Goal: Task Accomplishment & Management: Manage account settings

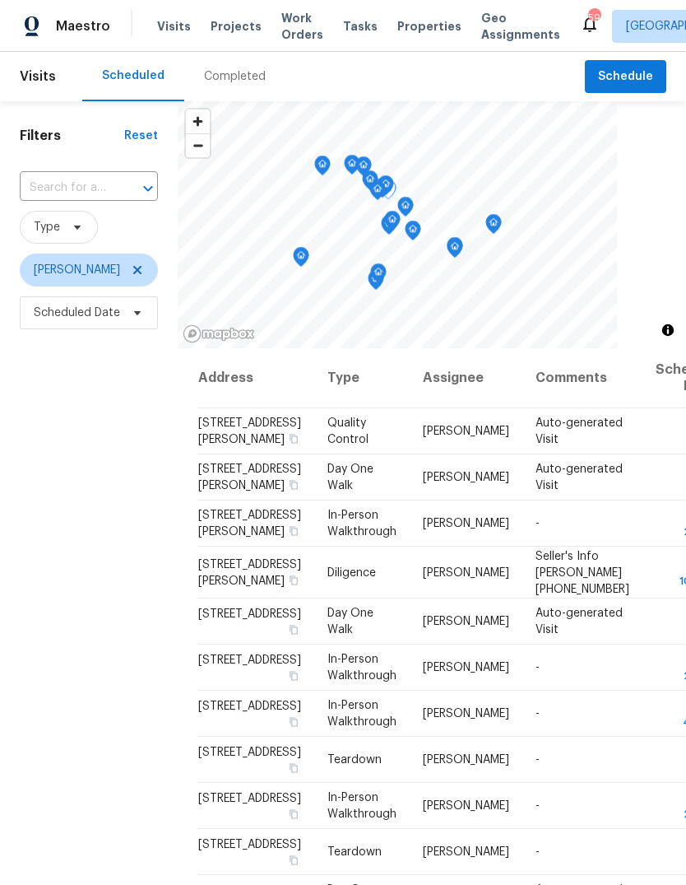
click at [0, 0] on icon at bounding box center [0, 0] width 0 height 0
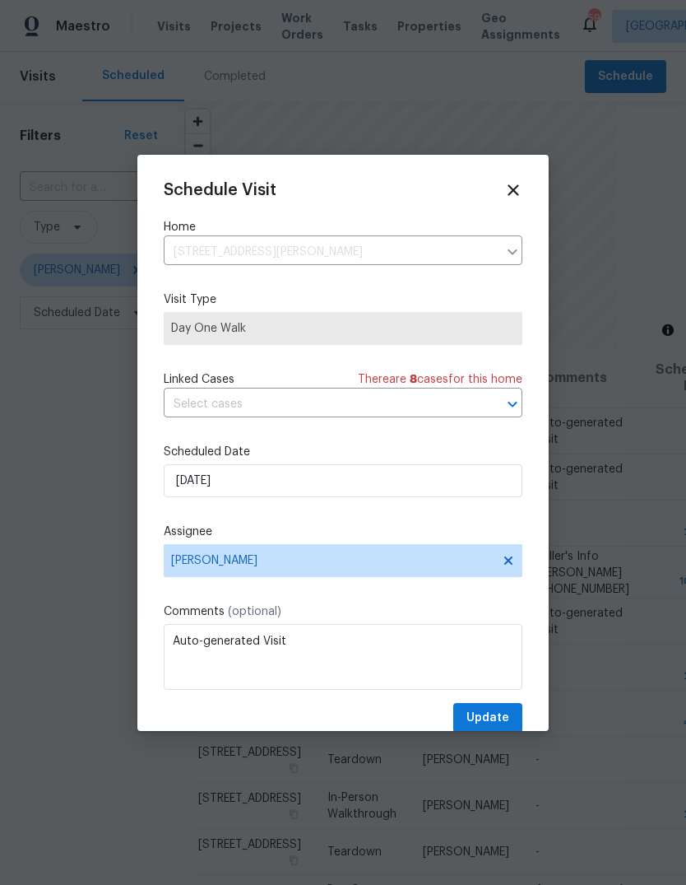
click at [240, 430] on div "Schedule Visit Home [STREET_ADDRESS][PERSON_NAME] ​ Visit Type Day One Walk Lin…" at bounding box center [343, 457] width 359 height 552
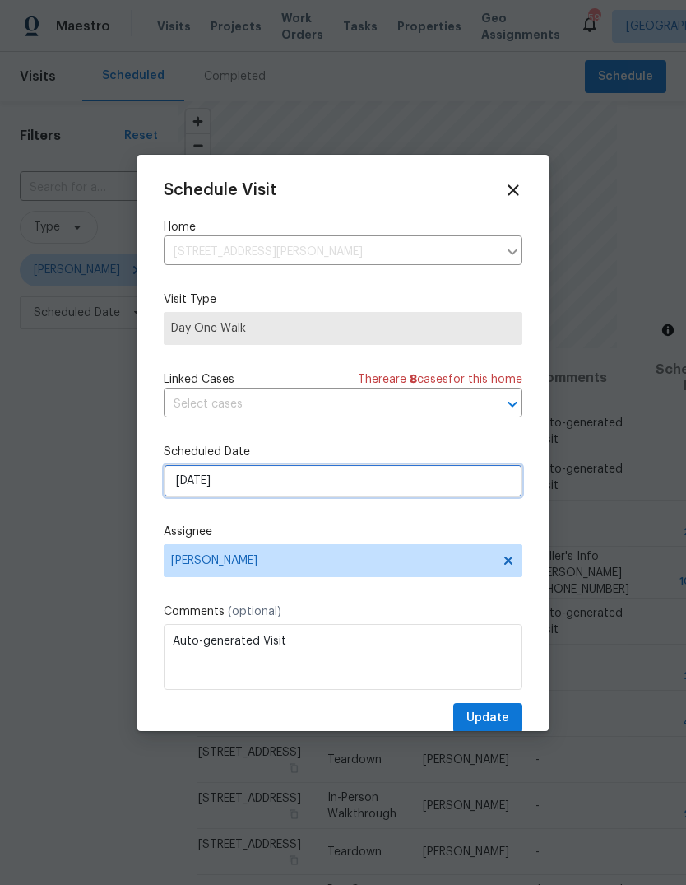
click at [246, 482] on input "[DATE]" at bounding box center [343, 480] width 359 height 33
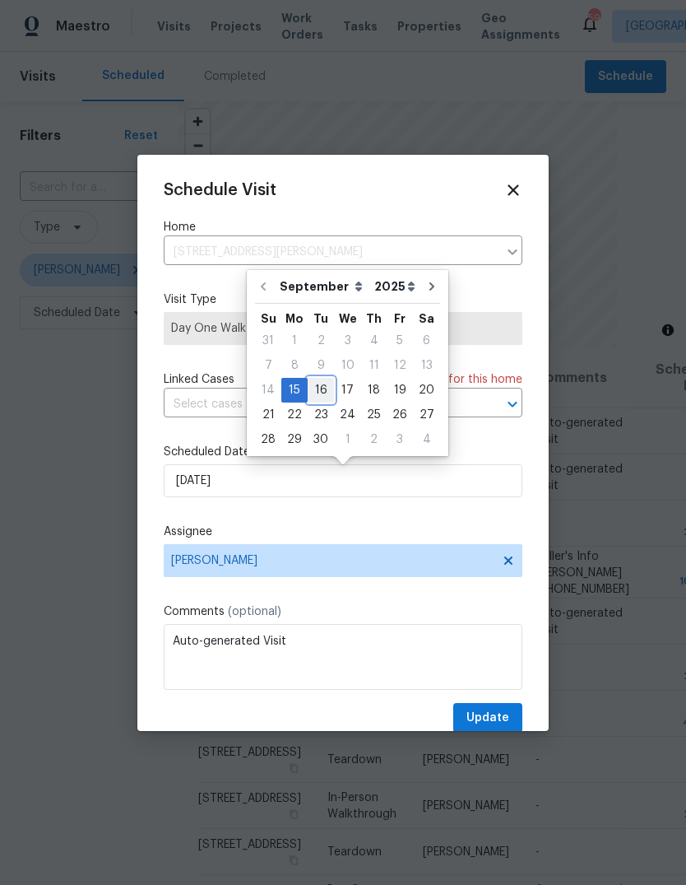
click at [322, 389] on div "16" at bounding box center [321, 390] width 26 height 23
type input "[DATE]"
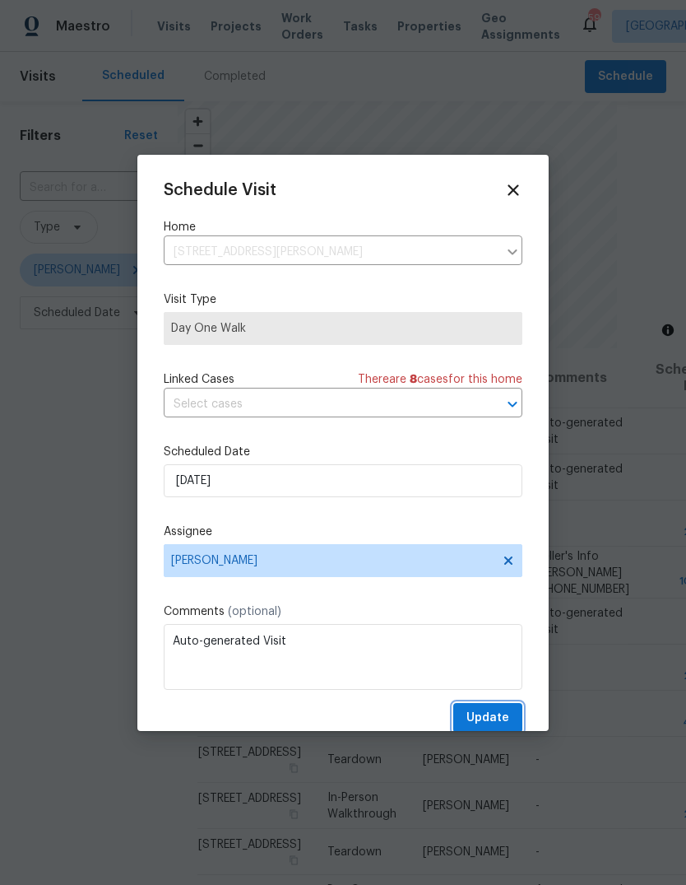
click at [492, 714] on span "Update" at bounding box center [488, 718] width 43 height 21
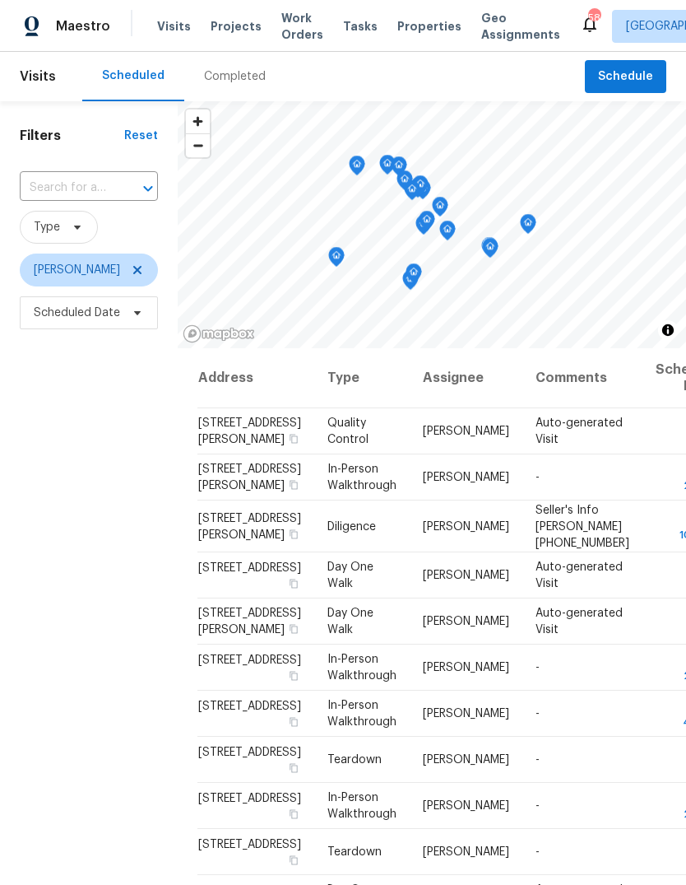
click at [0, 0] on icon at bounding box center [0, 0] width 0 height 0
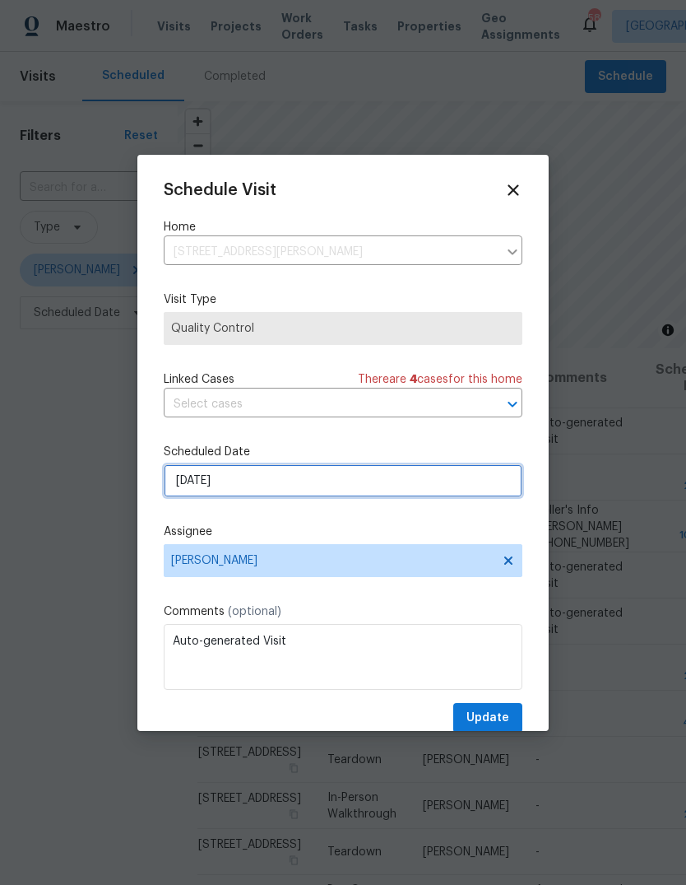
click at [240, 481] on input "[DATE]" at bounding box center [343, 480] width 359 height 33
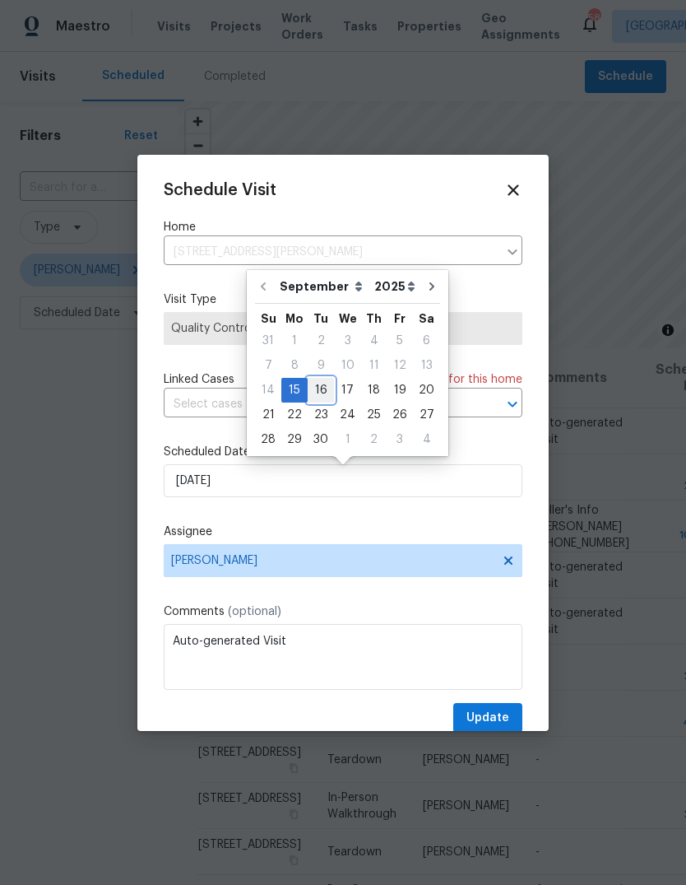
click at [325, 389] on div "16" at bounding box center [321, 390] width 26 height 23
type input "[DATE]"
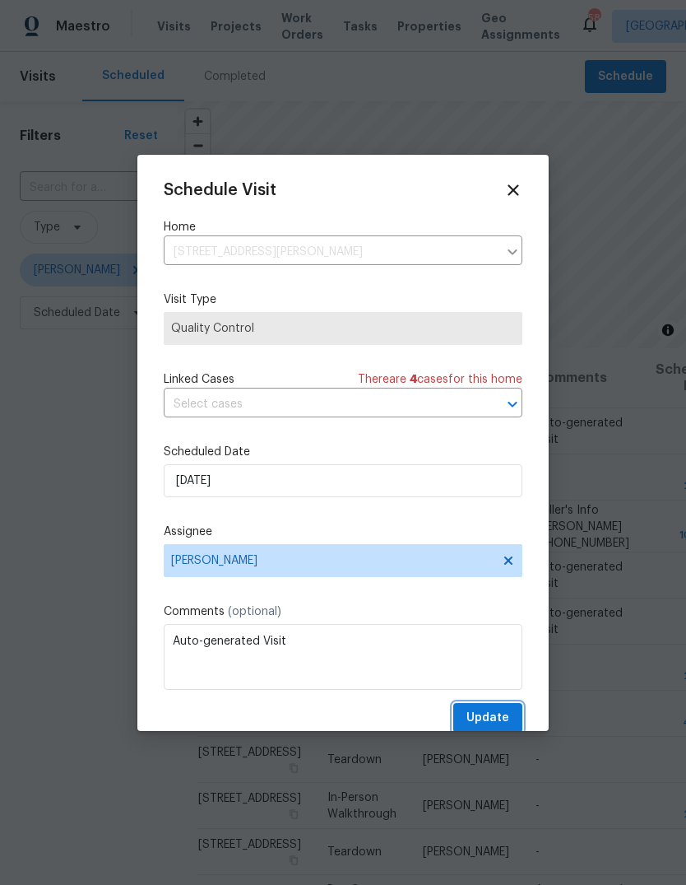
click at [495, 716] on span "Update" at bounding box center [488, 718] width 43 height 21
